Goal: Task Accomplishment & Management: Complete application form

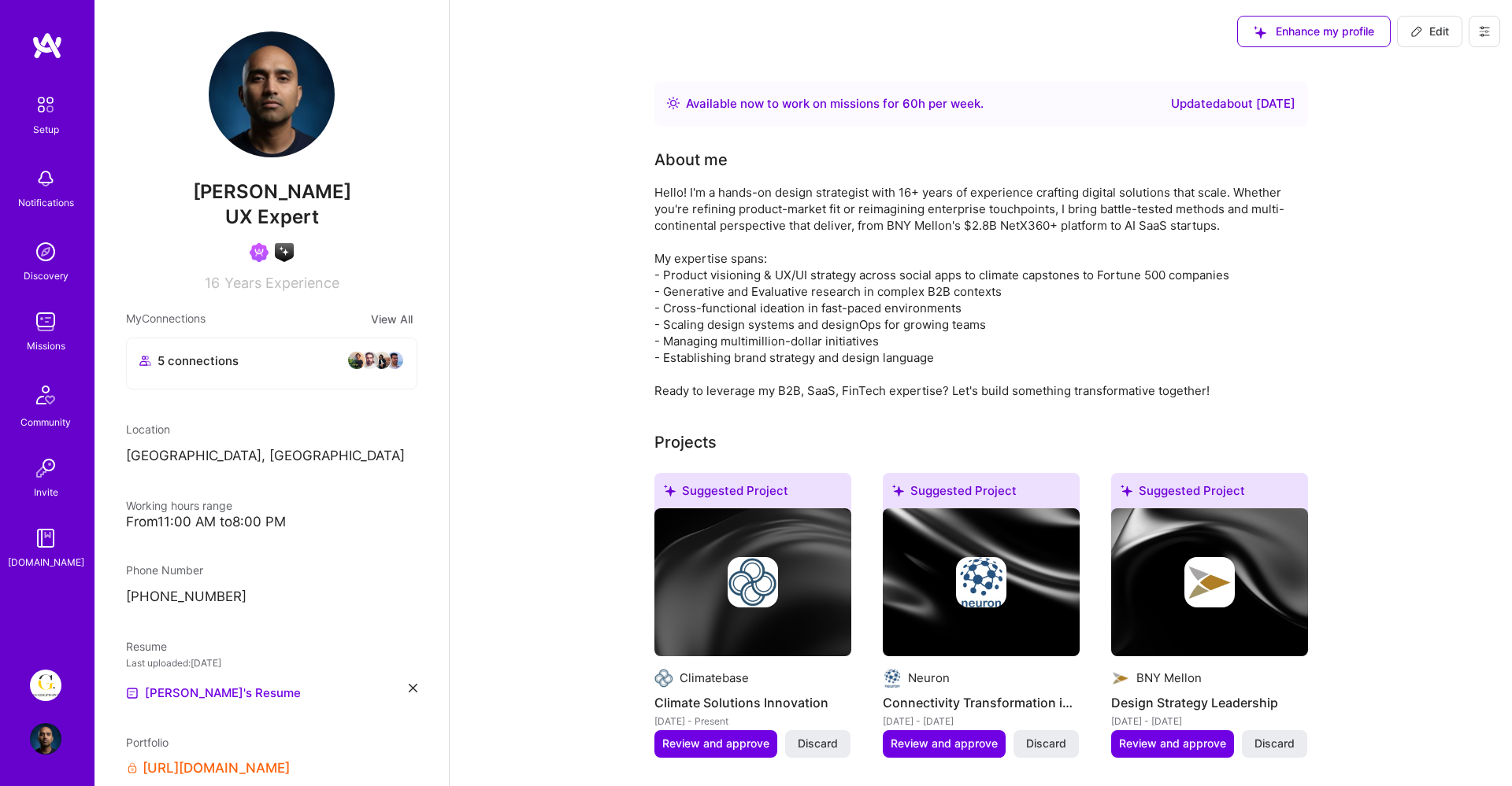
click at [64, 678] on link "Guidepoint: Client Platform" at bounding box center [46, 685] width 39 height 31
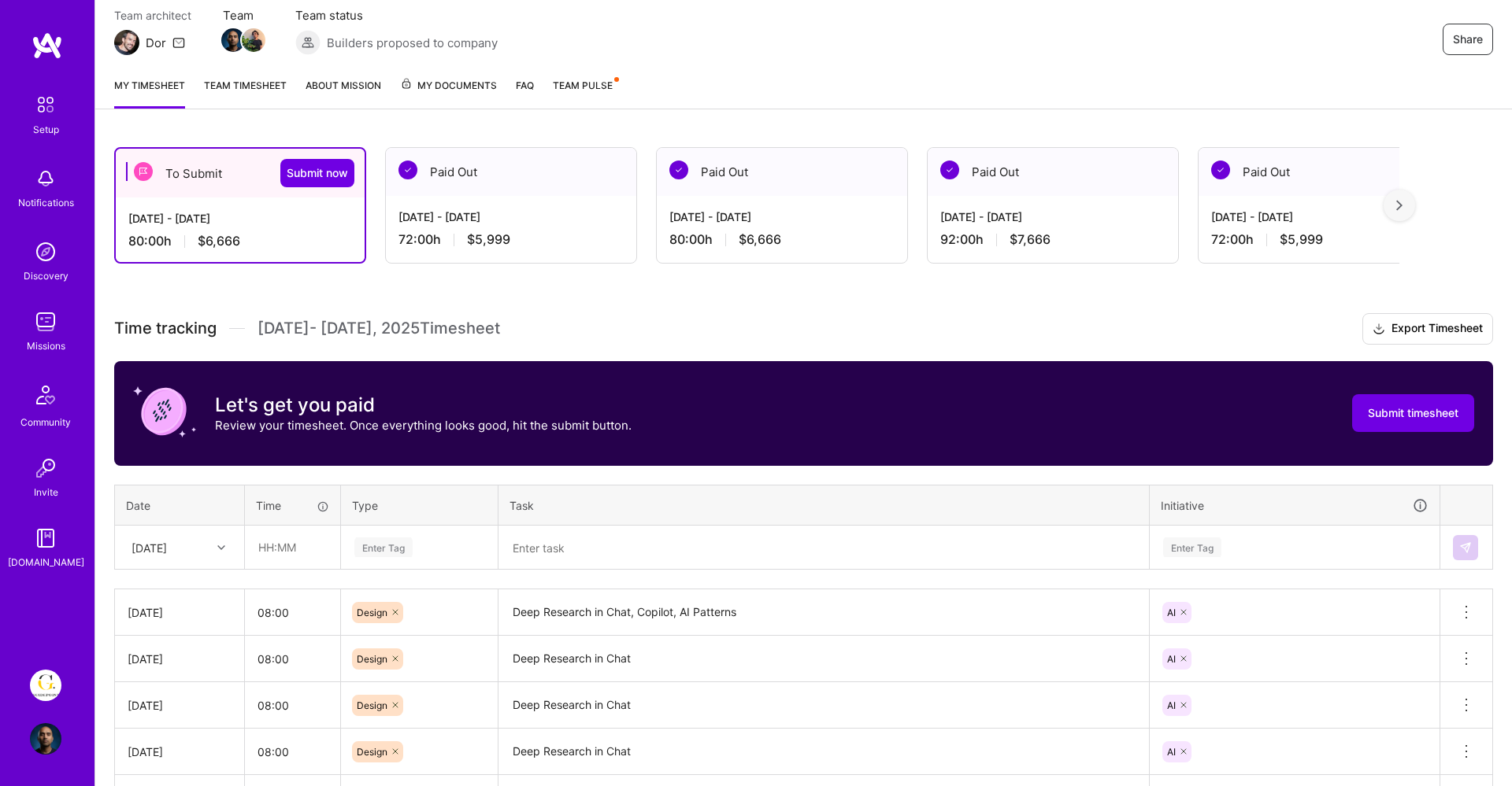
scroll to position [217, 0]
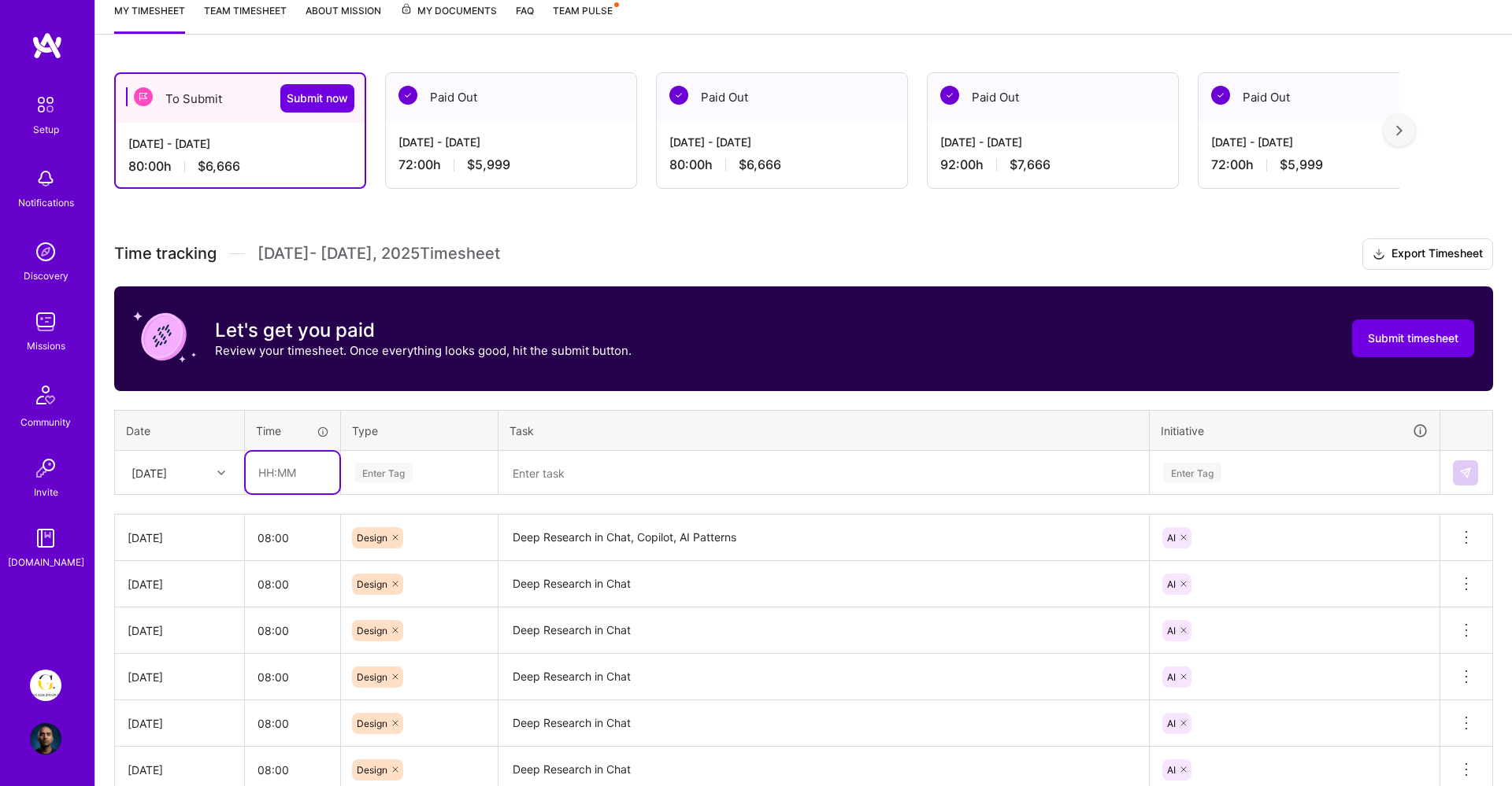
click at [271, 473] on input "text" at bounding box center [292, 473] width 94 height 42
type input "08:00"
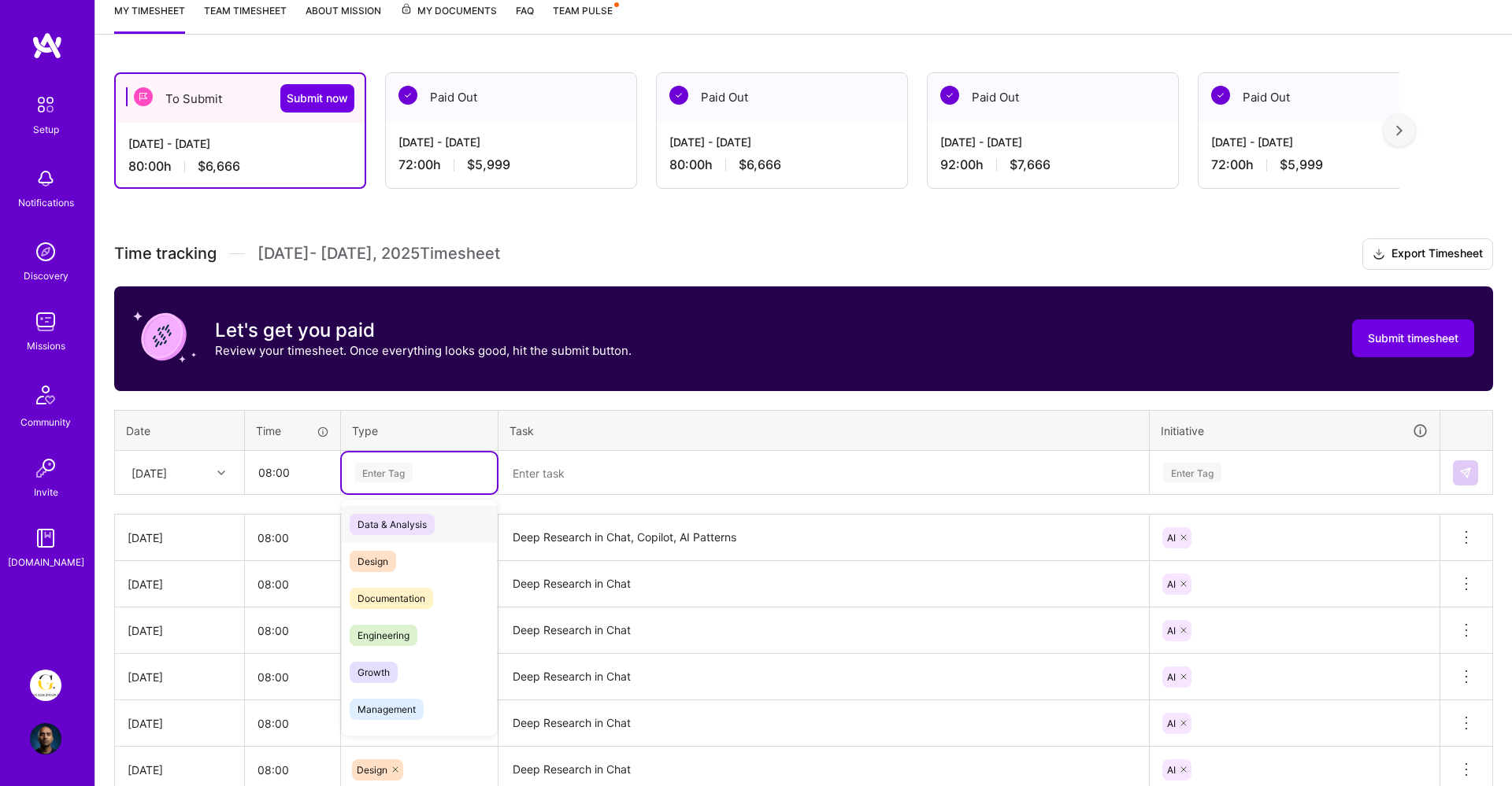
click at [376, 469] on div "Enter Tag" at bounding box center [383, 473] width 58 height 25
click at [379, 563] on span "Design" at bounding box center [373, 562] width 47 height 21
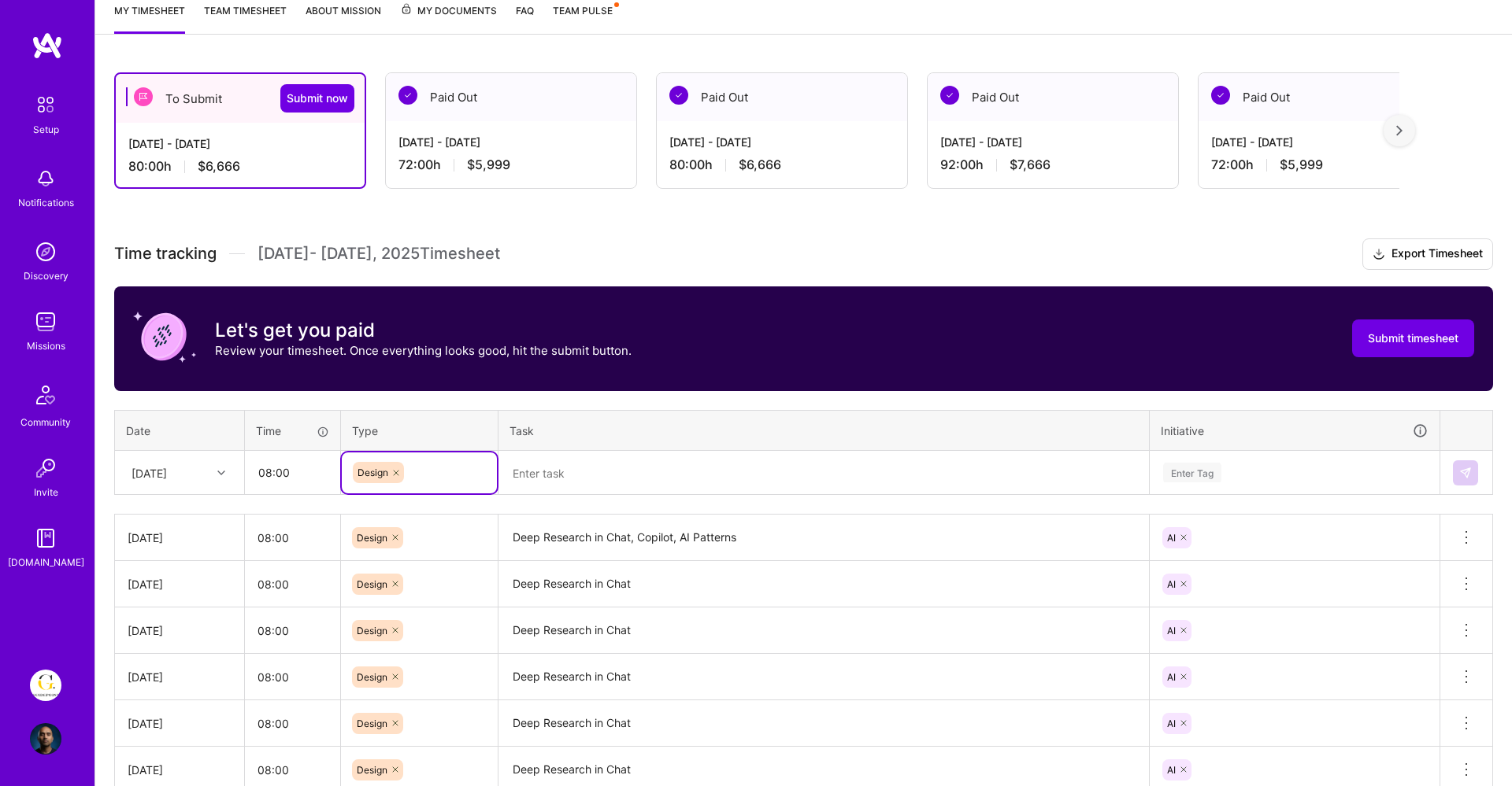
click at [570, 466] on textarea at bounding box center [823, 473] width 648 height 41
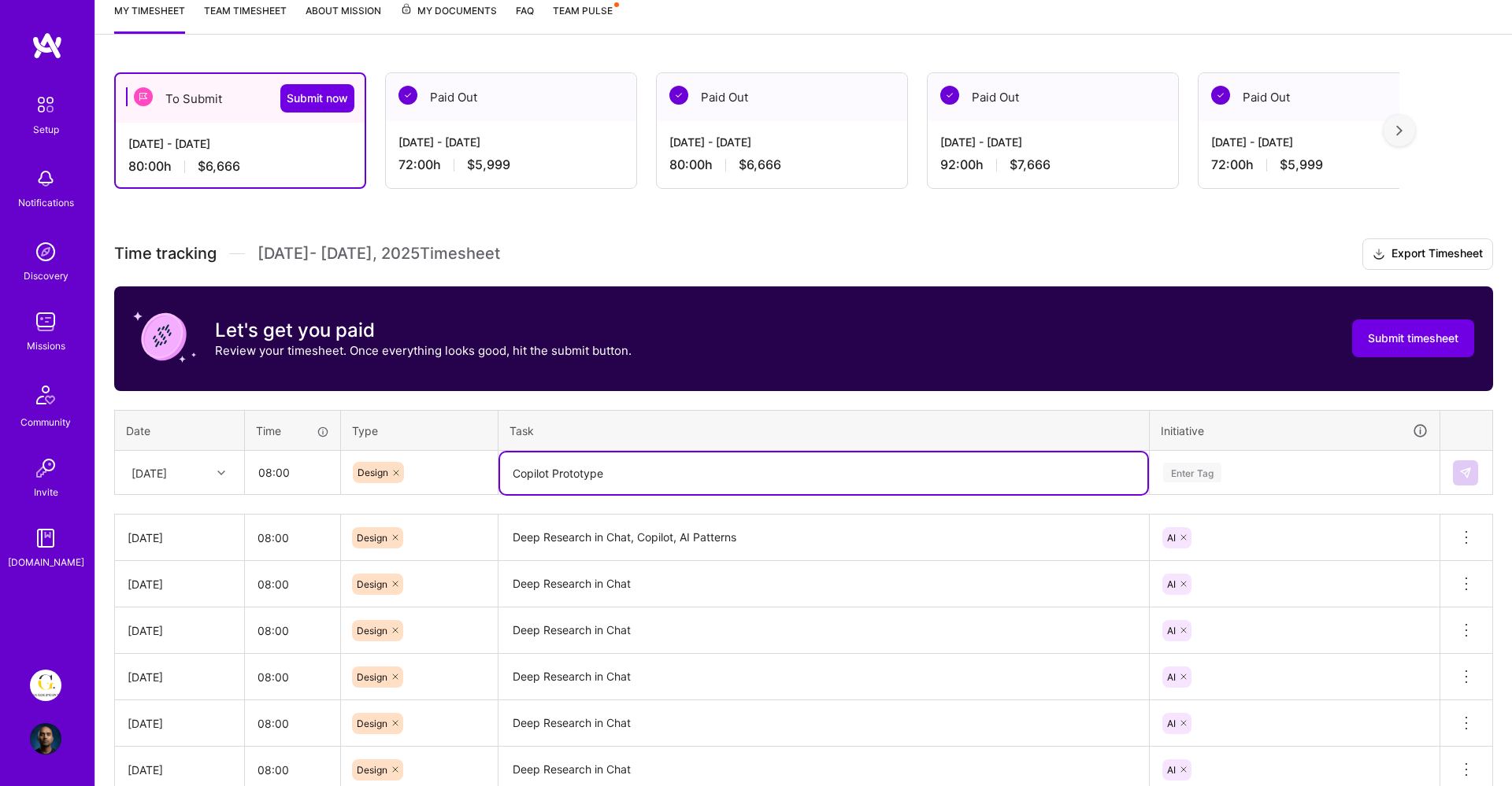
type textarea "Copilot Prototype"
click at [1237, 458] on div "Enter Tag" at bounding box center [1294, 473] width 288 height 41
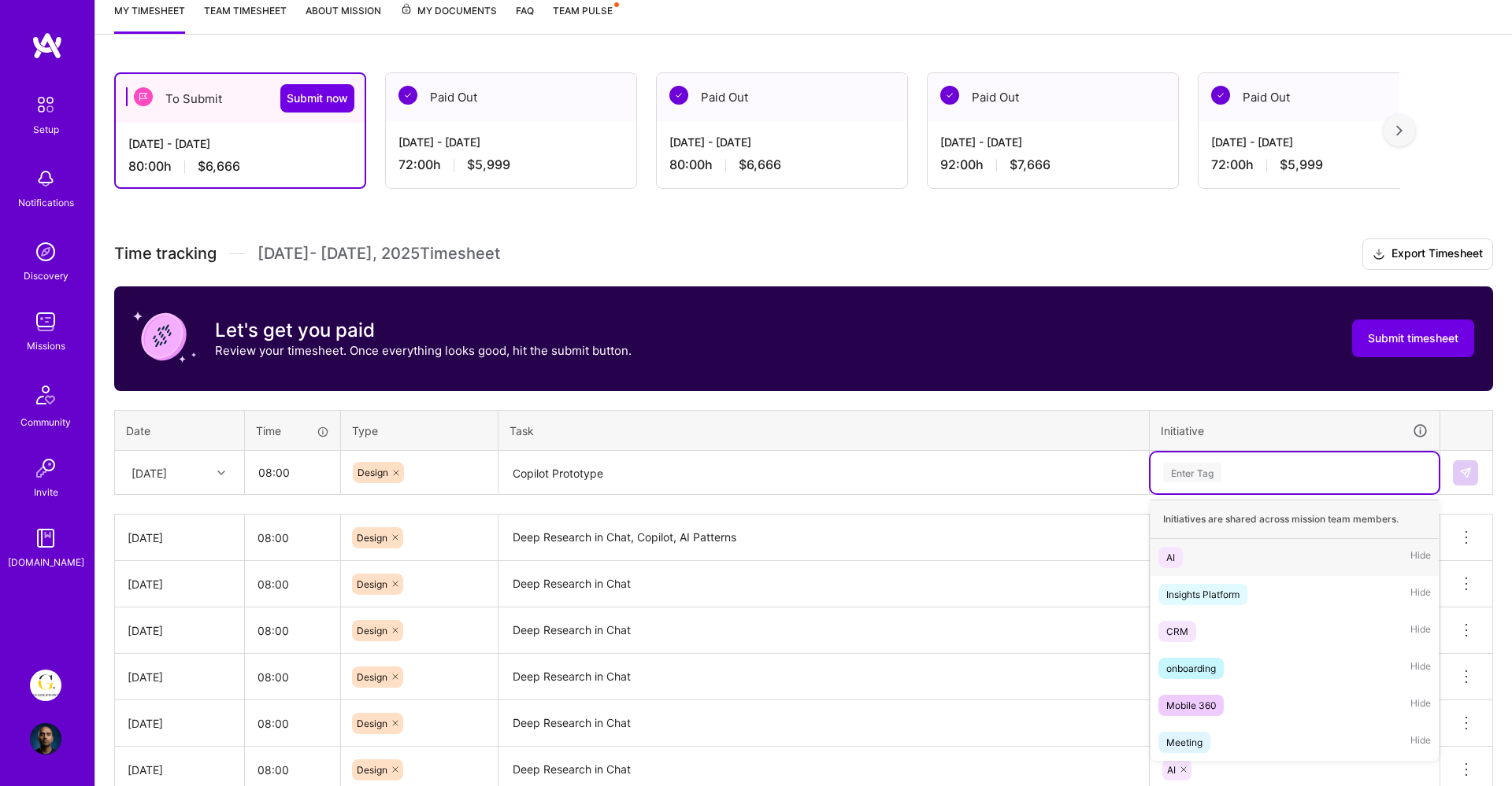
click at [1179, 555] on span "AI" at bounding box center [1171, 558] width 25 height 21
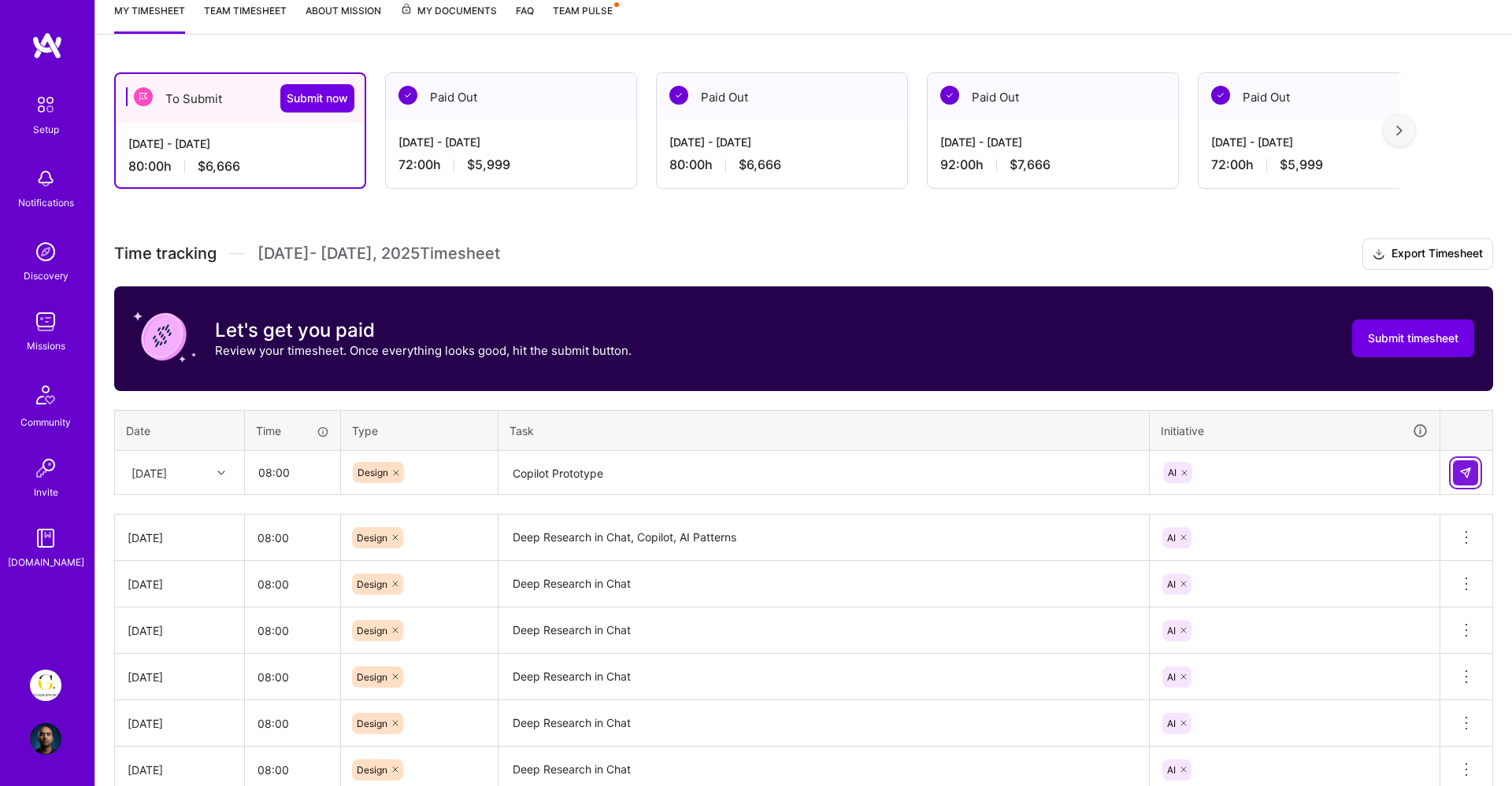
click at [1463, 470] on img at bounding box center [1465, 473] width 12 height 12
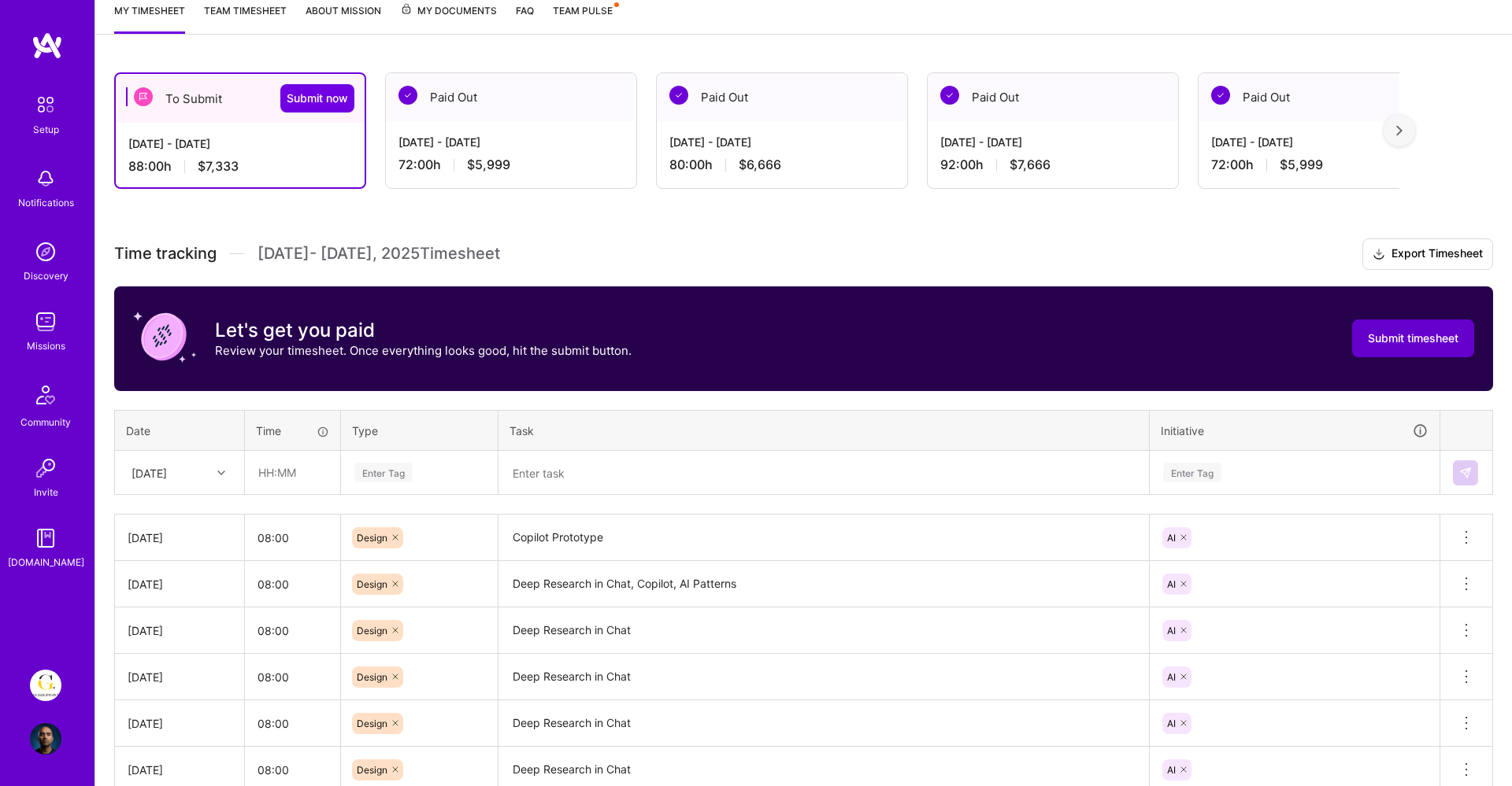
click at [1401, 336] on span "Submit timesheet" at bounding box center [1413, 338] width 90 height 16
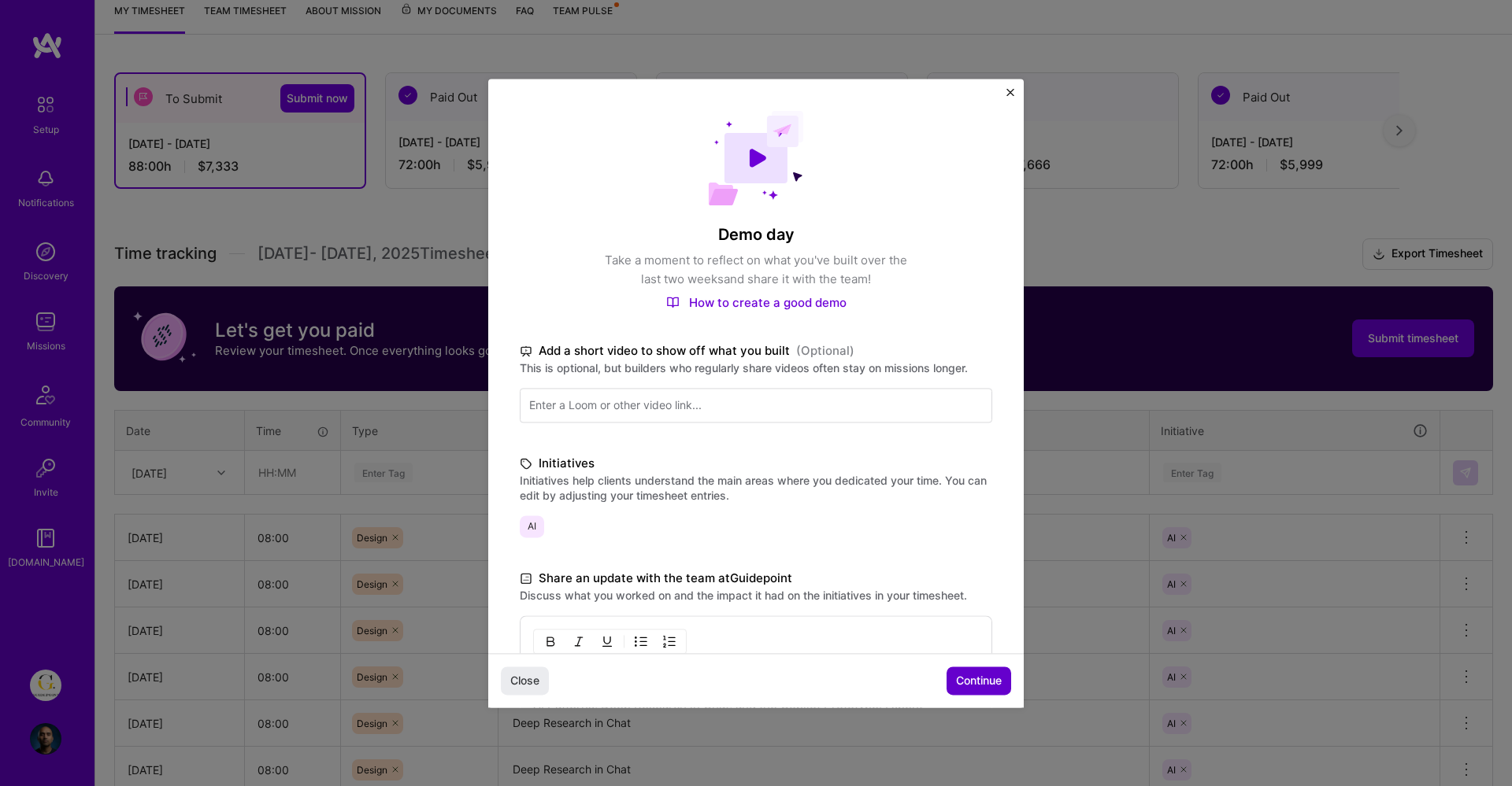
click at [983, 680] on span "Continue" at bounding box center [979, 680] width 46 height 16
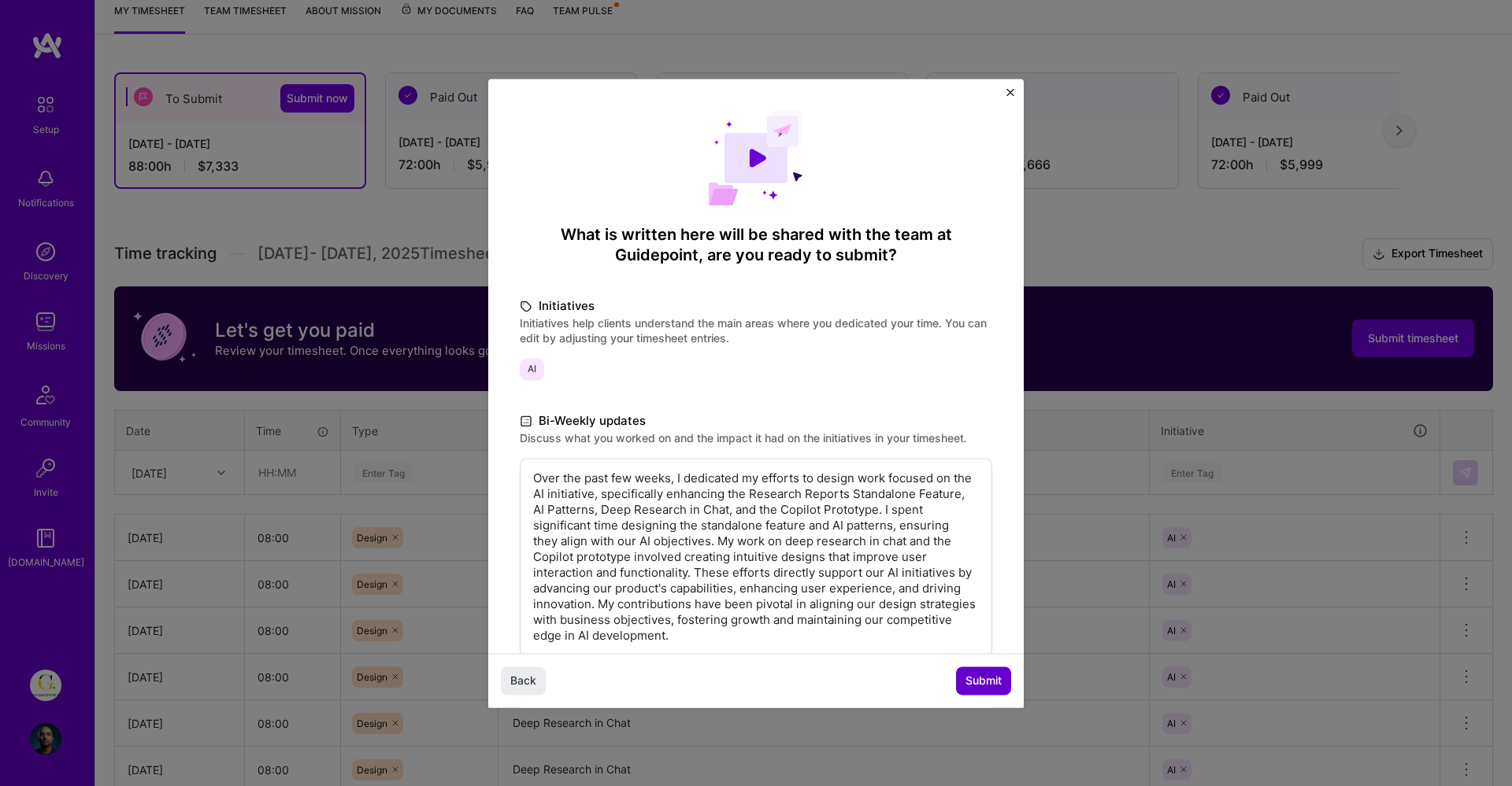
click at [978, 683] on span "Submit" at bounding box center [983, 680] width 36 height 16
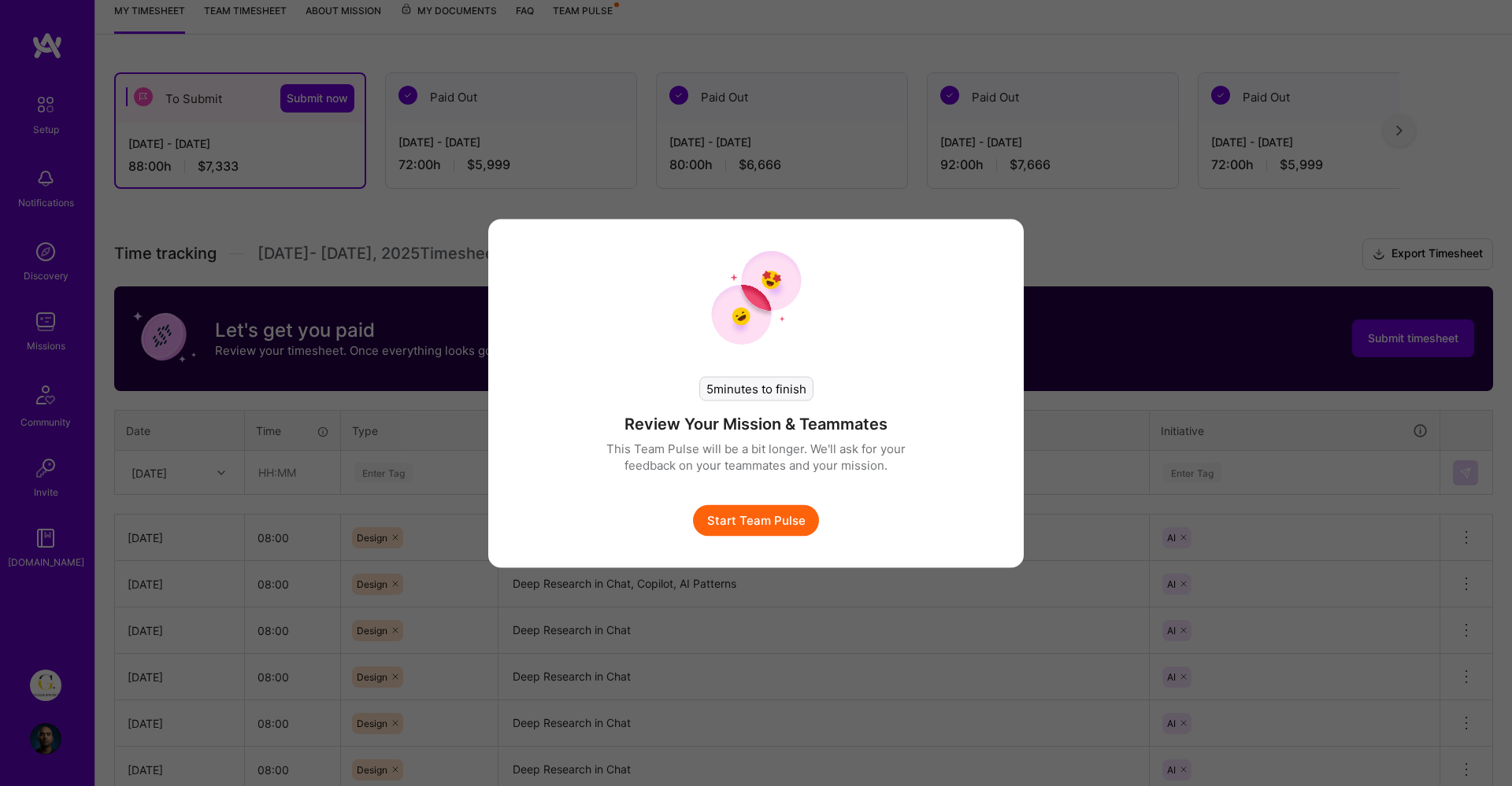
click at [777, 523] on button "Start Team Pulse" at bounding box center [755, 520] width 126 height 31
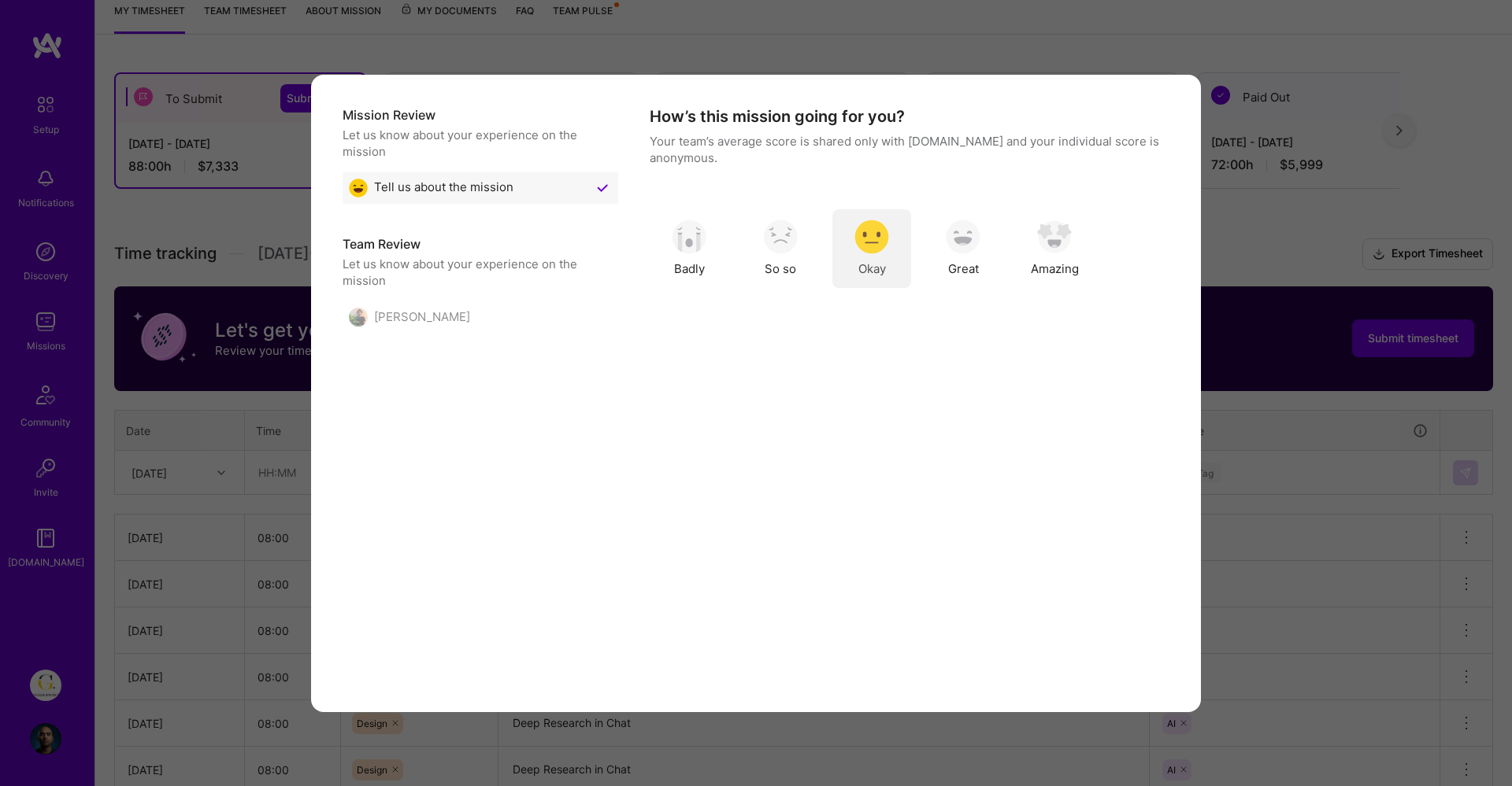
click at [885, 249] on img "modal" at bounding box center [872, 237] width 34 height 34
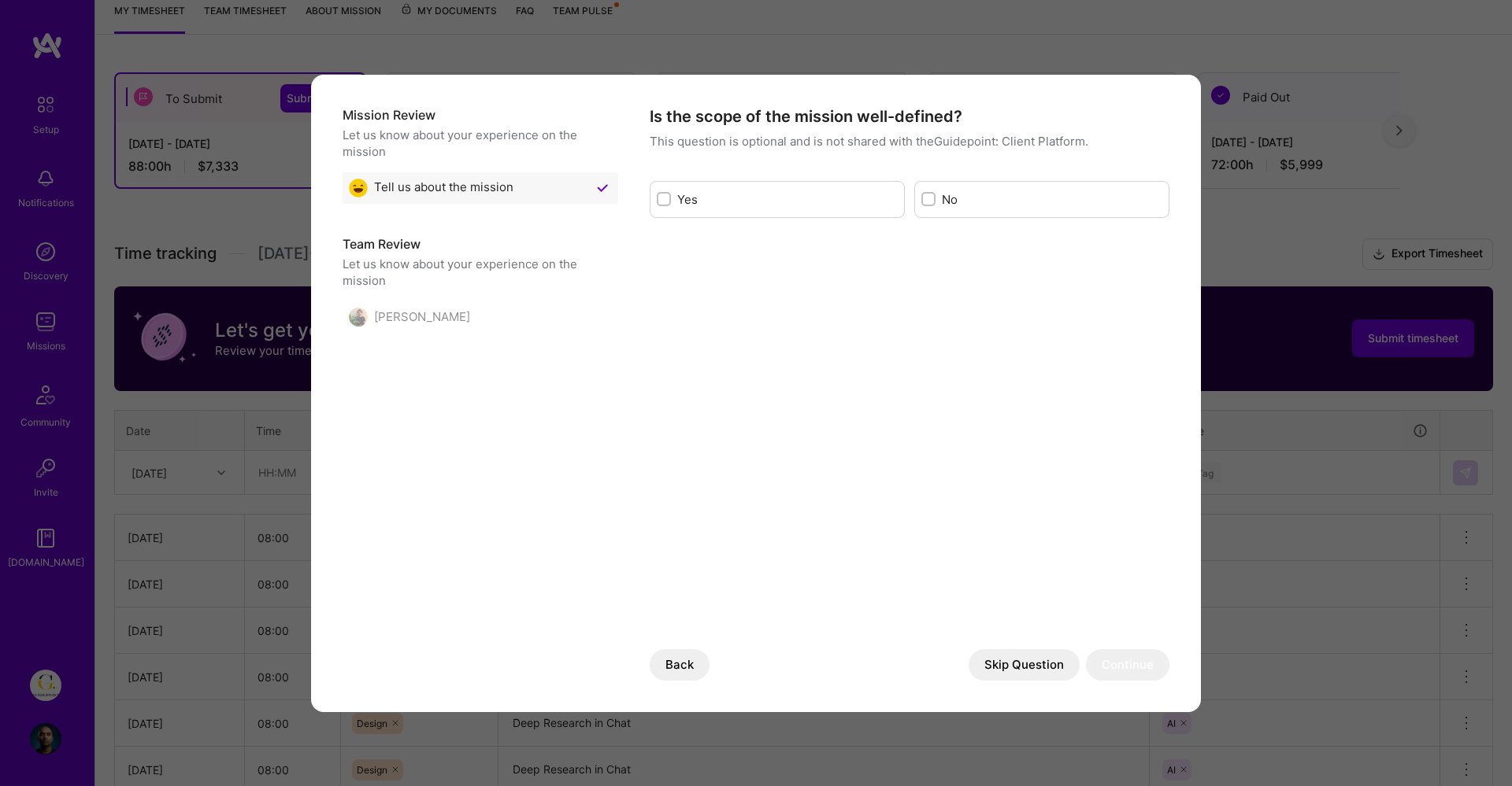
click at [1035, 665] on button "Skip Question" at bounding box center [1024, 665] width 111 height 31
click at [1026, 671] on button "Skip Question" at bounding box center [1024, 665] width 111 height 31
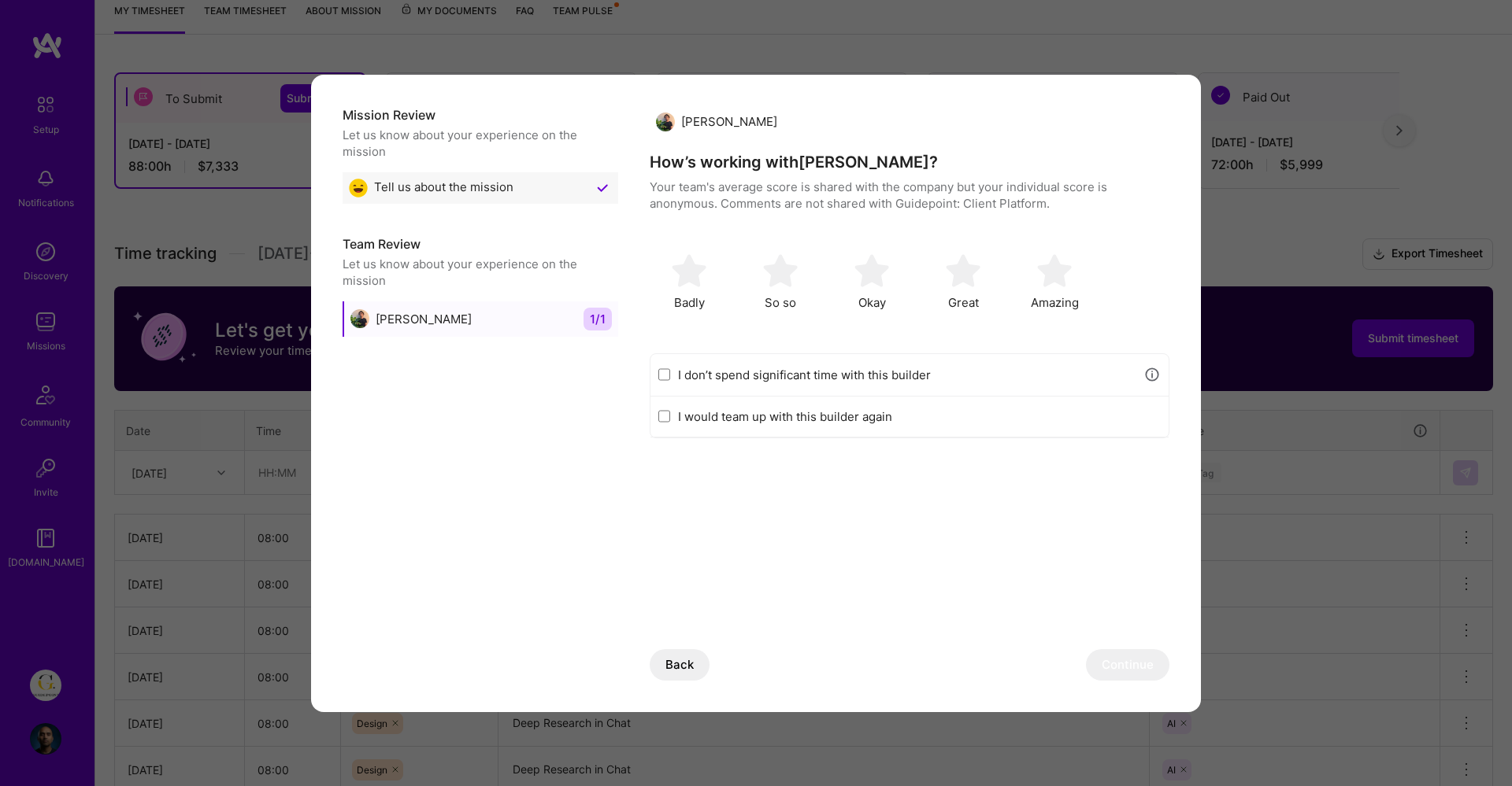
click at [800, 370] on label "I don’t spend significant time with this builder" at bounding box center [906, 375] width 457 height 16
click at [670, 370] on input "I don’t spend significant time with this builder" at bounding box center [664, 374] width 11 height 12
checkbox input "true"
click at [1121, 657] on button "Continue" at bounding box center [1128, 665] width 84 height 31
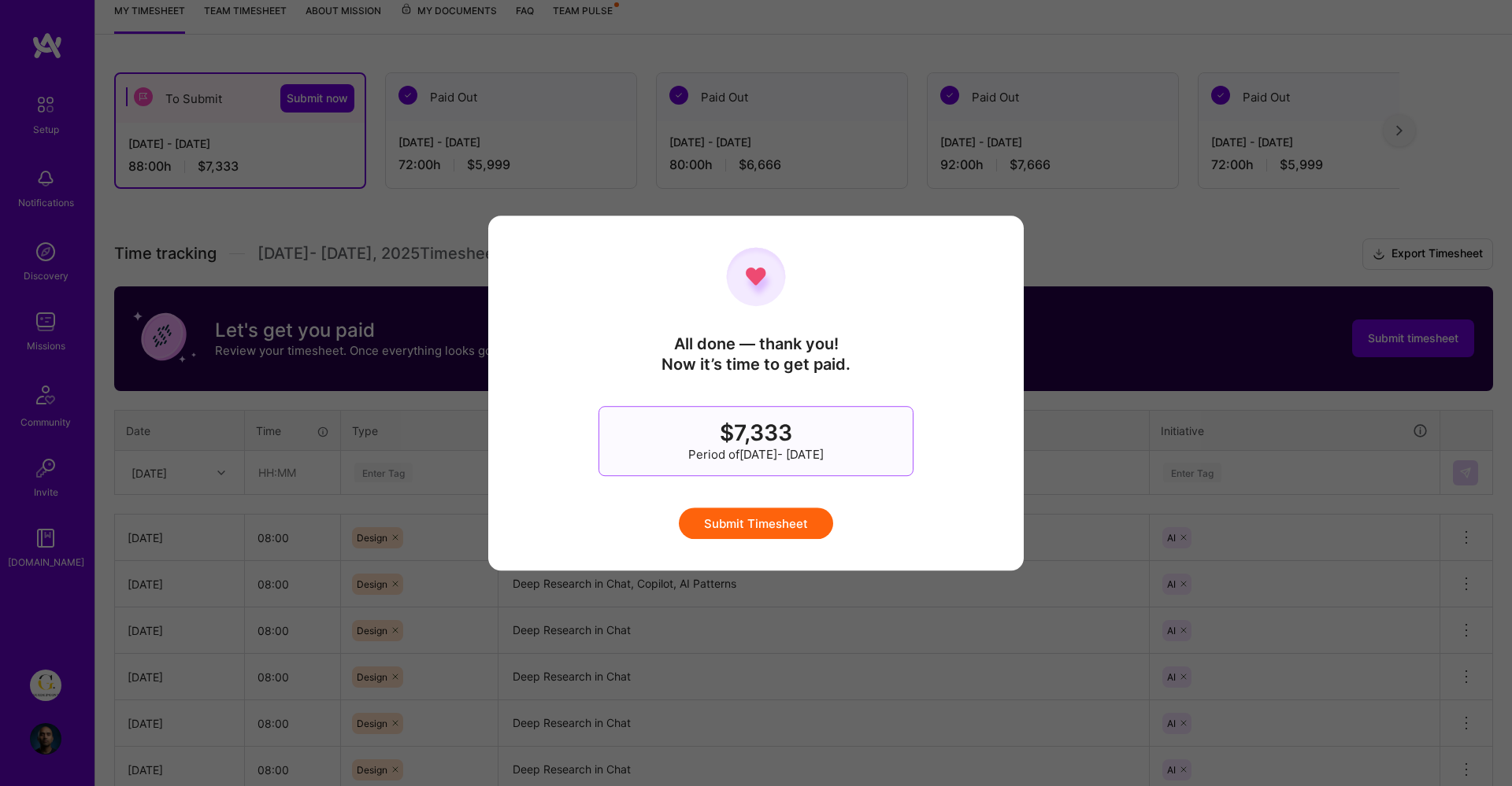
click at [804, 522] on button "Submit Timesheet" at bounding box center [756, 523] width 154 height 31
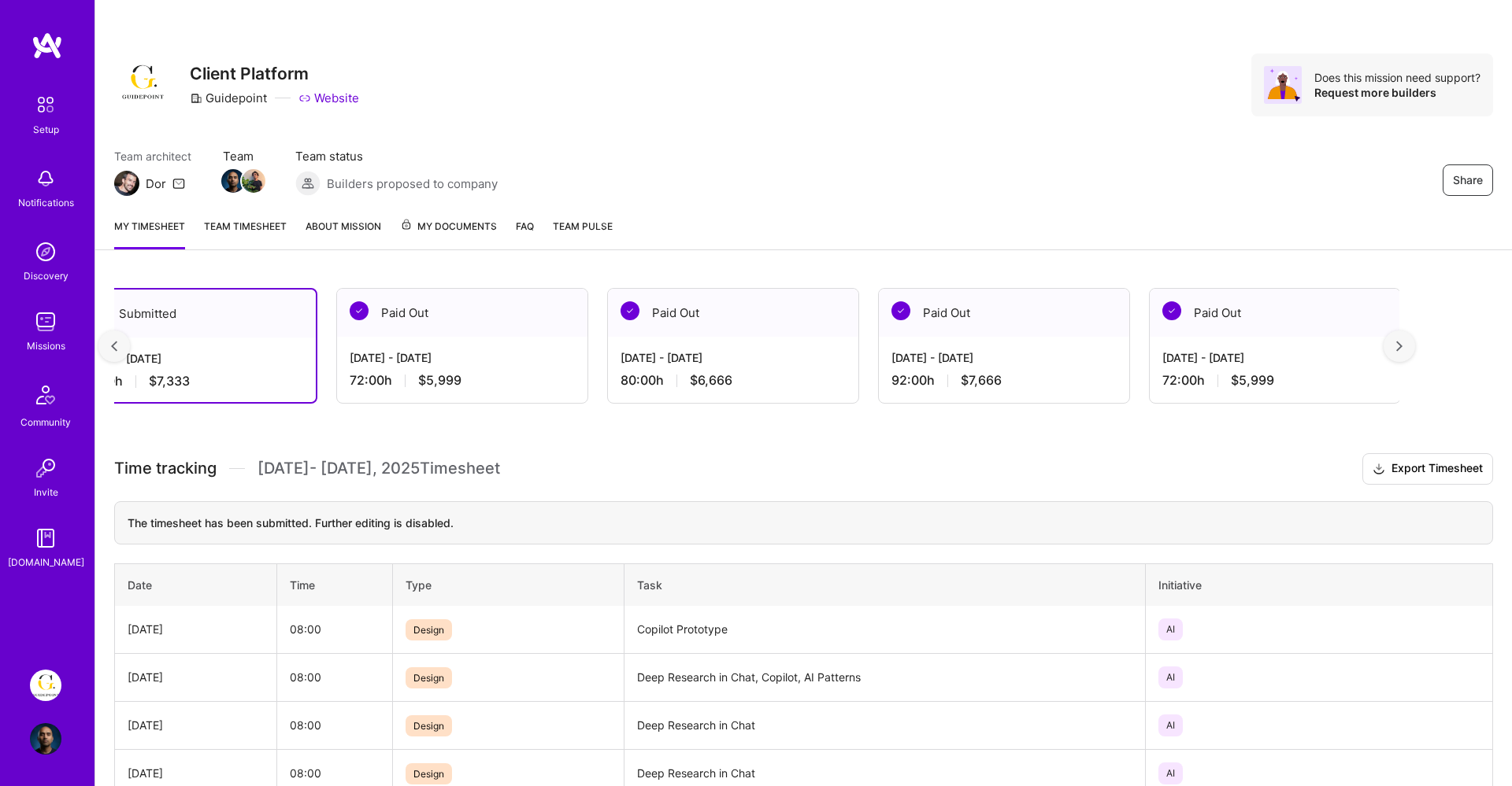
scroll to position [0, 0]
